Goal: Navigation & Orientation: Find specific page/section

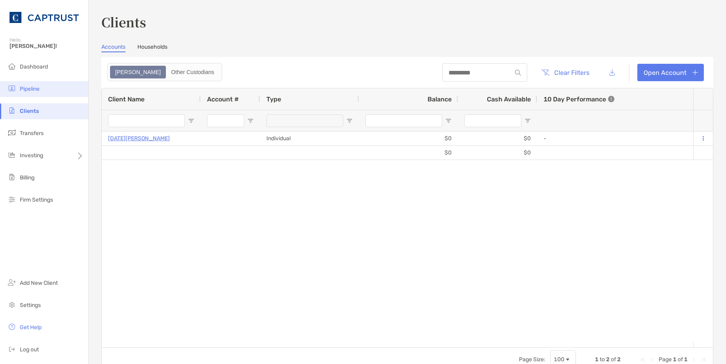
click at [30, 92] on li "Pipeline" at bounding box center [44, 89] width 88 height 16
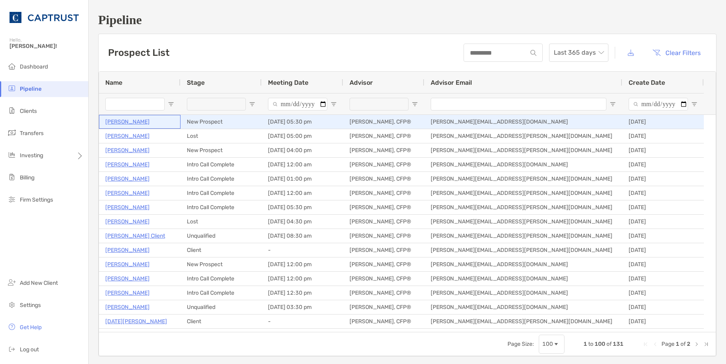
click at [124, 121] on p "John Jaekle" at bounding box center [127, 122] width 44 height 10
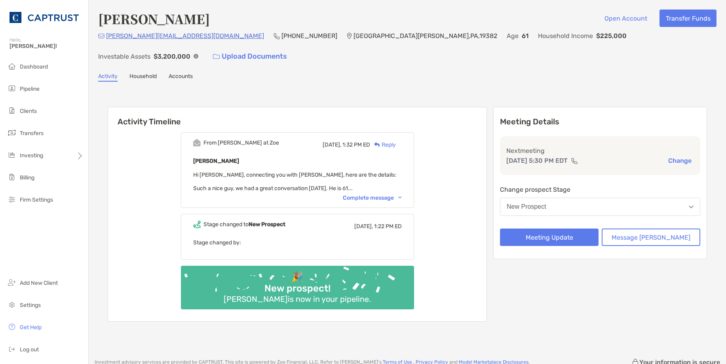
click at [383, 194] on div "Complete message" at bounding box center [372, 197] width 59 height 7
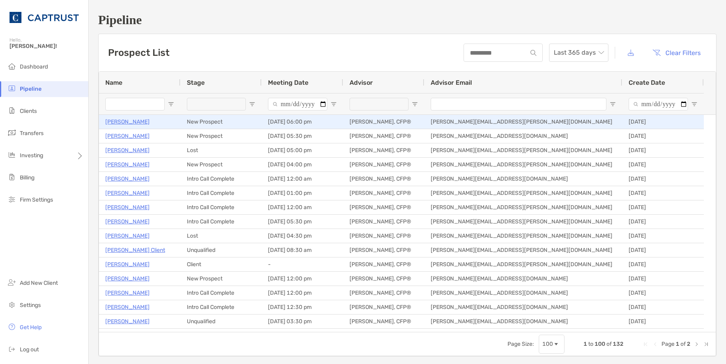
click at [111, 121] on p "Amy Walker" at bounding box center [127, 122] width 44 height 10
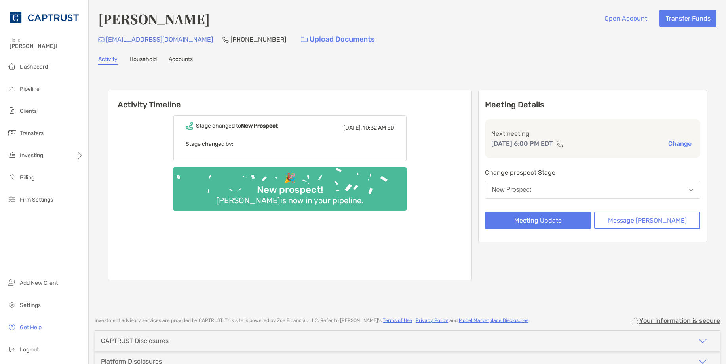
click at [143, 58] on link "Household" at bounding box center [142, 60] width 27 height 9
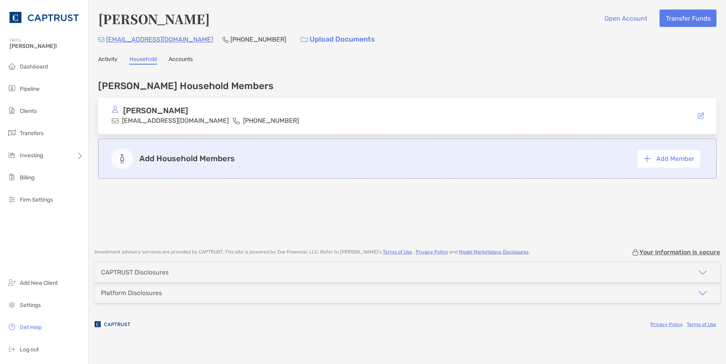
click at [185, 59] on link "Accounts" at bounding box center [181, 60] width 24 height 9
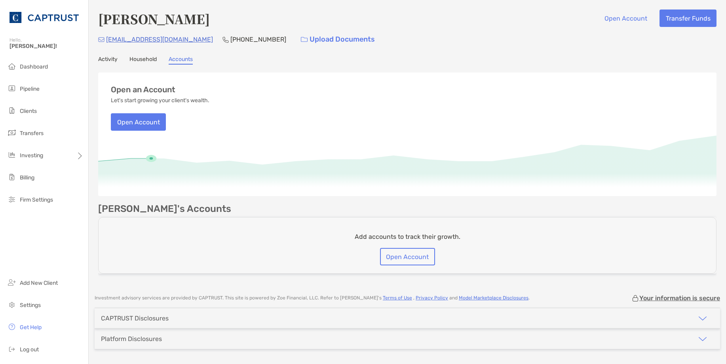
click at [106, 61] on link "Activity" at bounding box center [107, 60] width 19 height 9
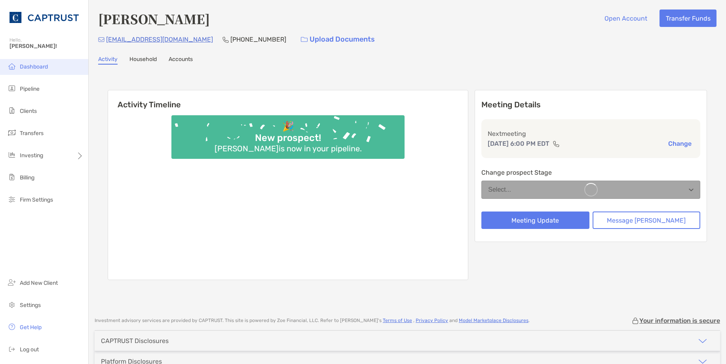
click at [36, 68] on span "Dashboard" at bounding box center [34, 66] width 28 height 7
